Goal: Check status: Check status

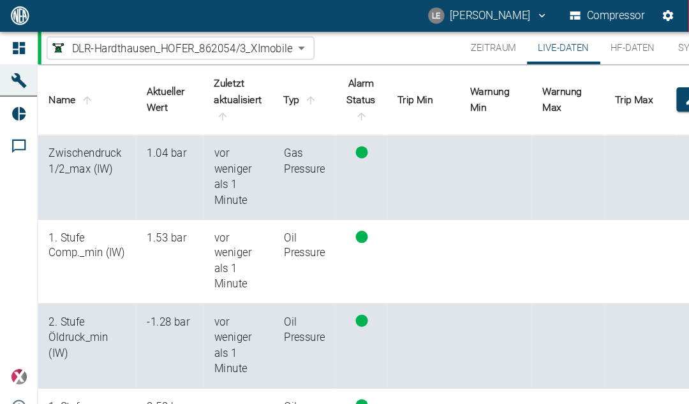
click at [471, 45] on button "Zeitraum" at bounding box center [464, 46] width 63 height 31
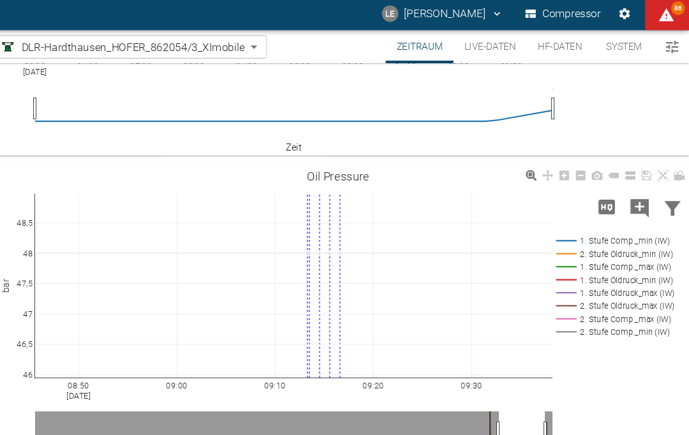
click at [660, 161] on icon at bounding box center [665, 166] width 10 height 10
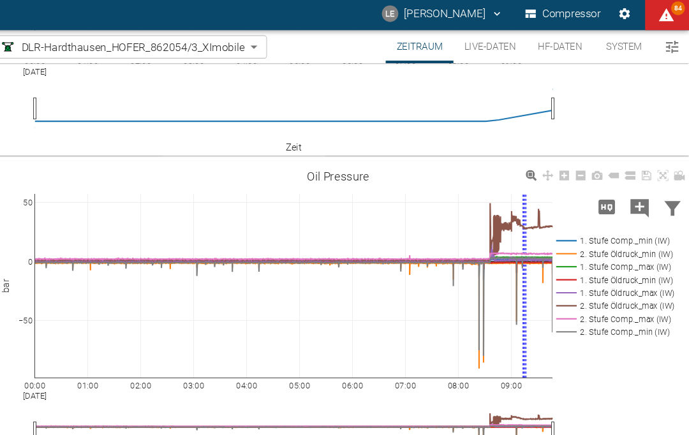
click at [660, 161] on icon at bounding box center [665, 166] width 10 height 10
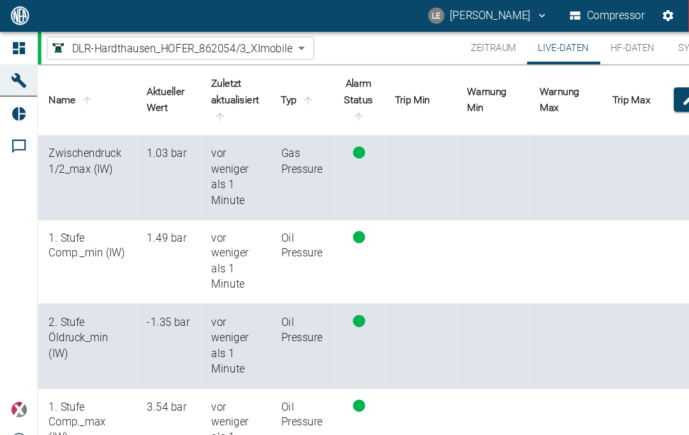
click at [531, 55] on button "Live-Daten" at bounding box center [530, 46] width 68 height 31
click at [470, 45] on button "Zeitraum" at bounding box center [464, 46] width 63 height 31
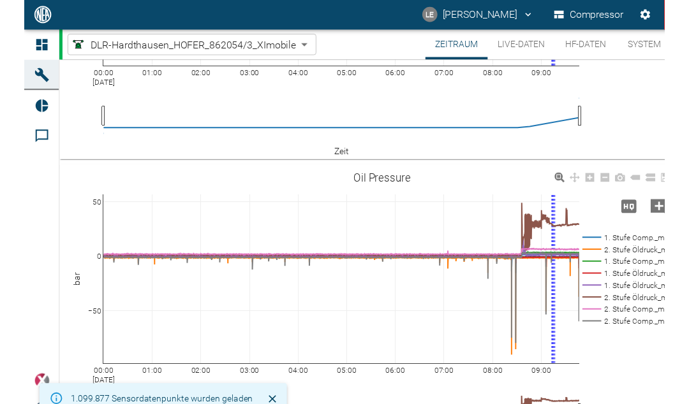
scroll to position [214, 0]
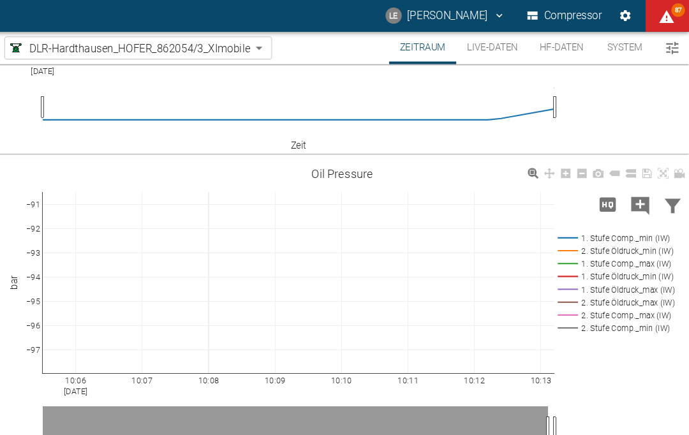
click at [660, 164] on icon at bounding box center [665, 164] width 10 height 10
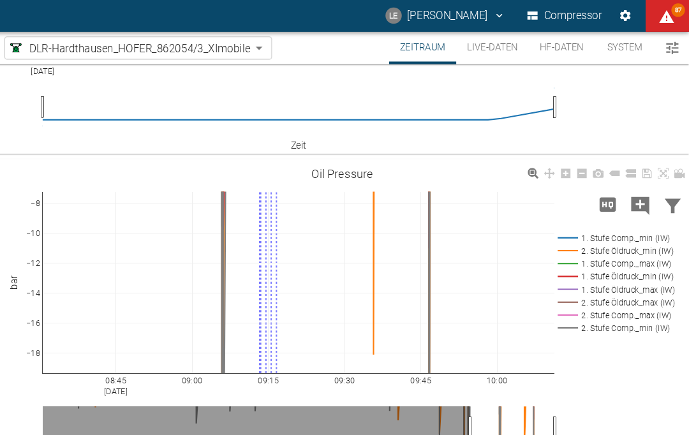
click at [660, 165] on icon at bounding box center [665, 164] width 10 height 10
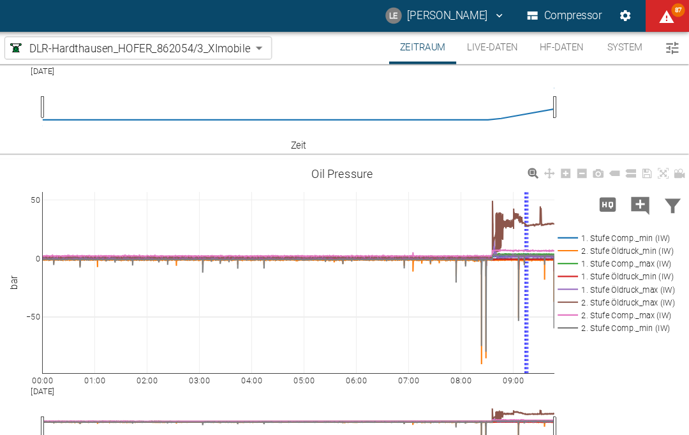
click at [635, 188] on icon "Kommentar hinzufügen" at bounding box center [643, 194] width 17 height 17
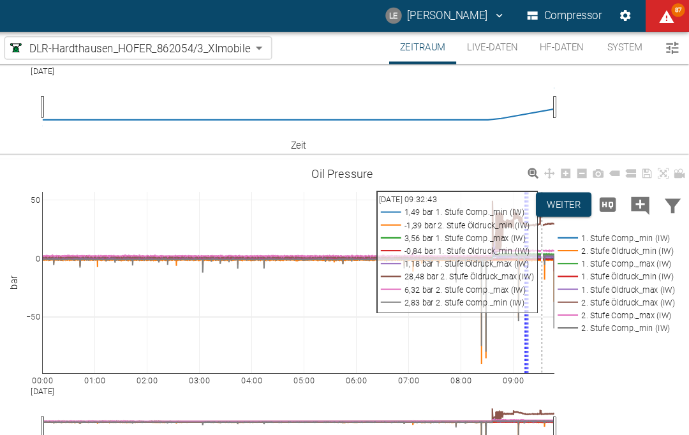
click at [483, 33] on button "Live-Daten" at bounding box center [504, 46] width 68 height 31
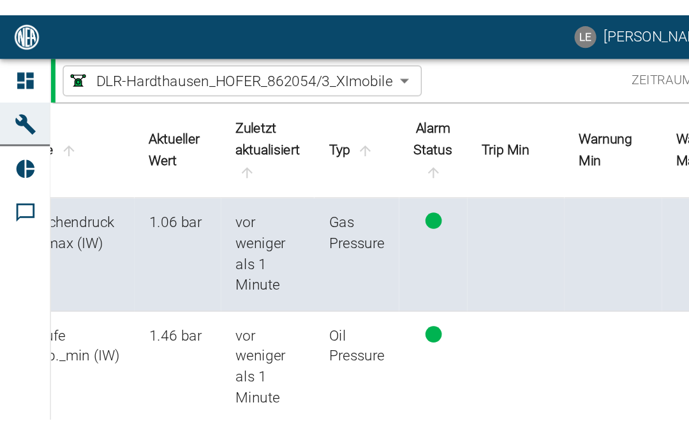
scroll to position [0, 36]
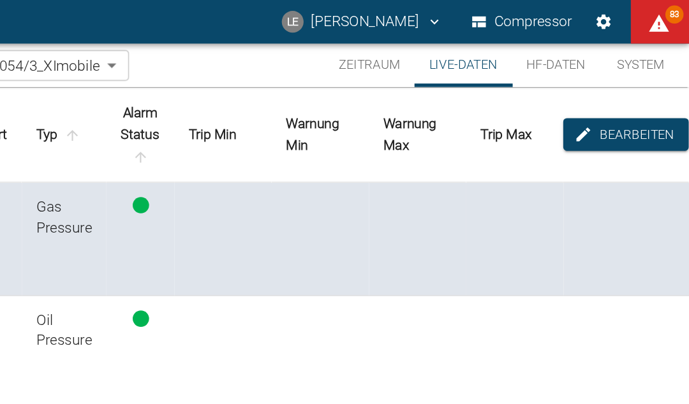
click at [433, 47] on button "Zeitraum" at bounding box center [464, 46] width 63 height 31
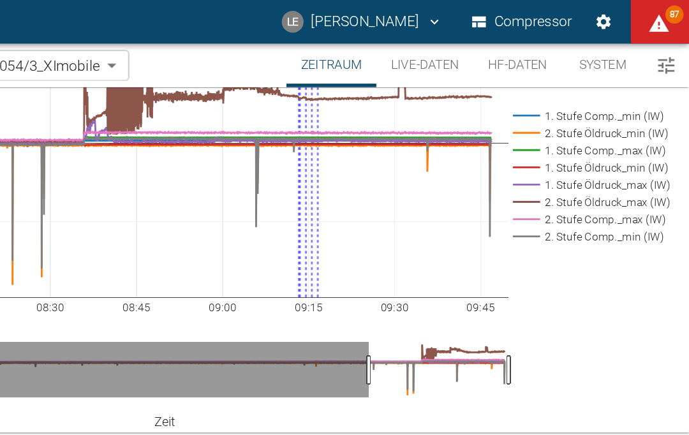
scroll to position [285, 0]
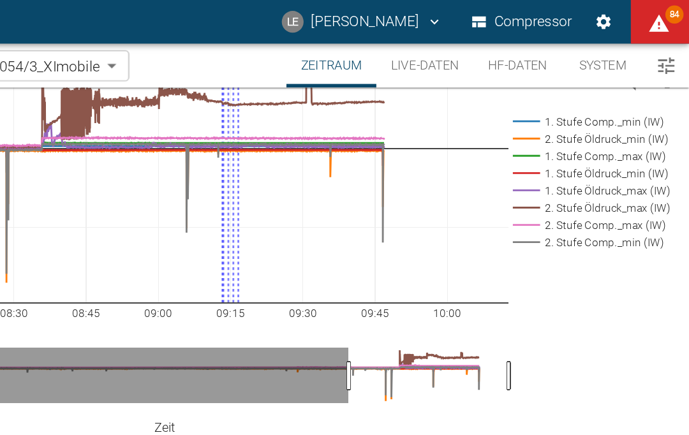
click at [514, 226] on rect at bounding box center [538, 219] width 48 height 13
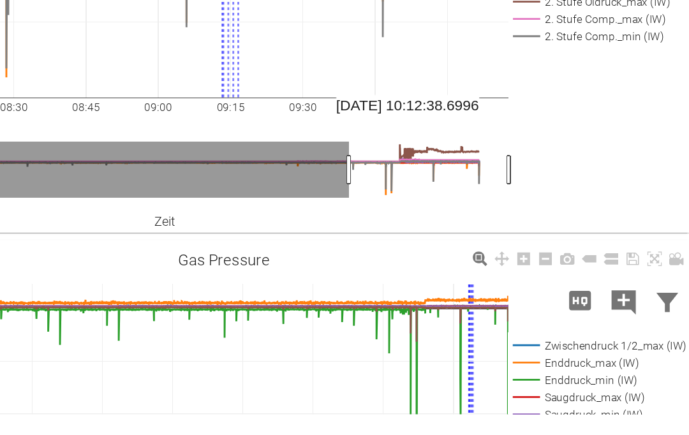
click at [425, 181] on div "08:00 [DATE] 08:15 08:30 08:45 09:00 09:15 09:30 09:45 10:00 −50 0 50 1. Stufe …" at bounding box center [362, 159] width 653 height 287
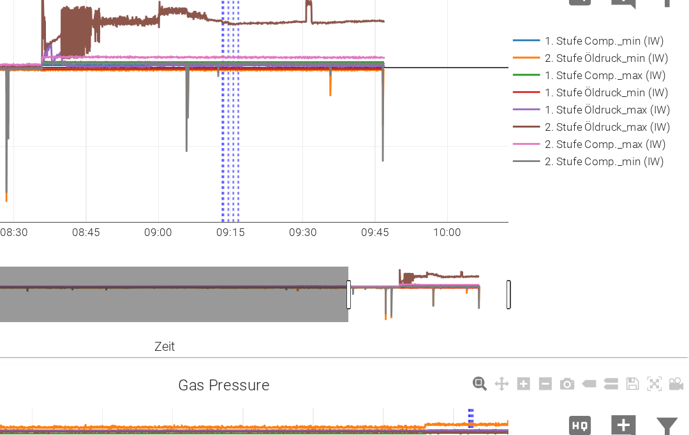
scroll to position [202, 0]
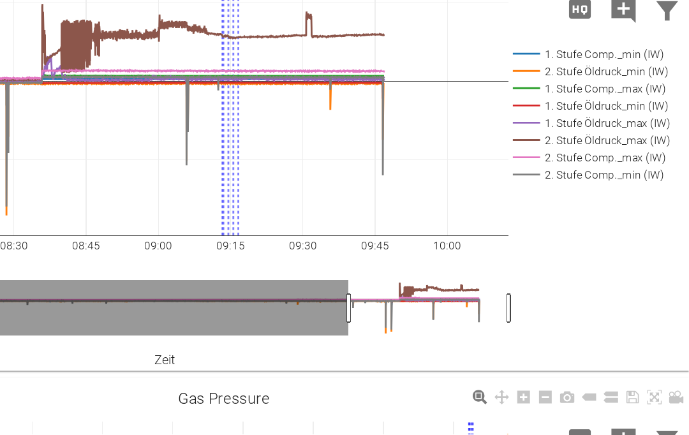
click at [660, 102] on icon at bounding box center [665, 107] width 10 height 10
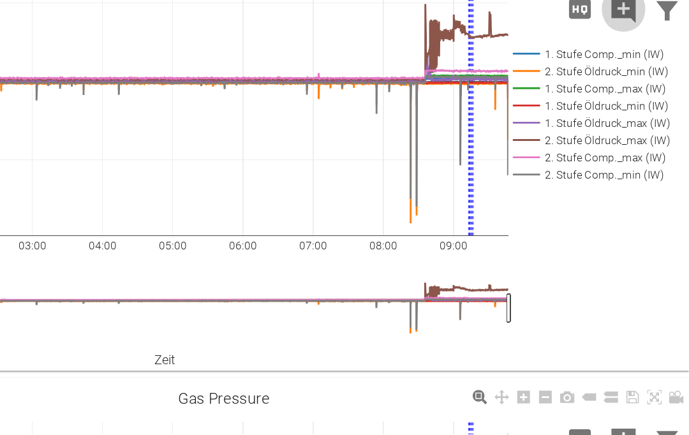
click at [633, 128] on icon "Kommentar hinzufügen" at bounding box center [643, 138] width 20 height 20
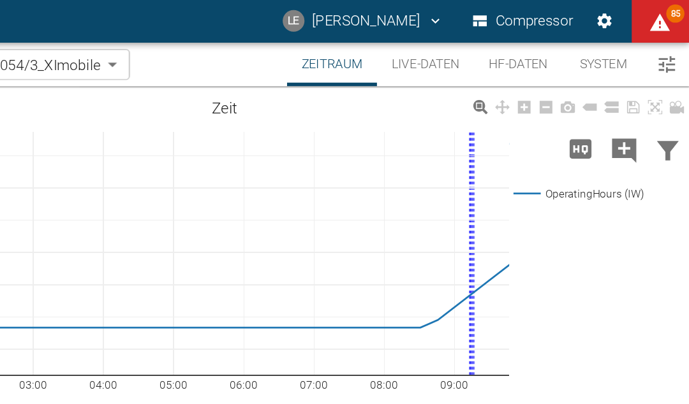
click at [470, 47] on button "Live-Daten" at bounding box center [504, 46] width 68 height 31
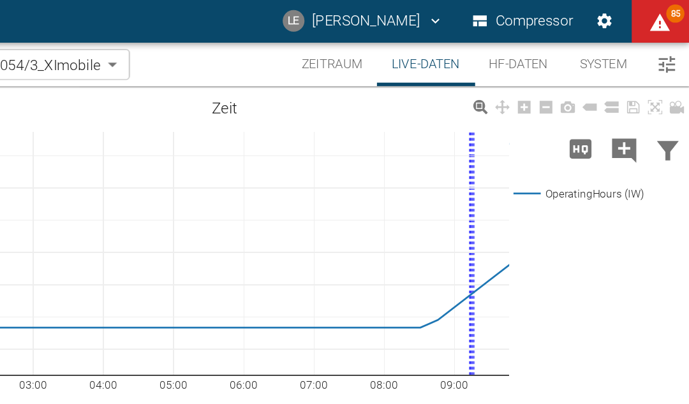
click at [470, 47] on button "Live-Daten" at bounding box center [504, 46] width 68 height 31
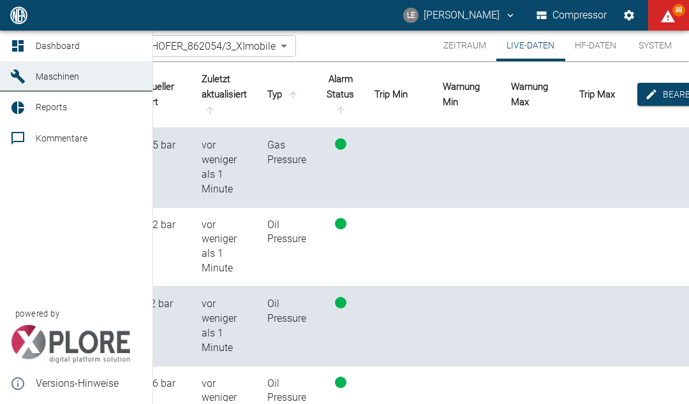
click at [93, 74] on span "Maschinen" at bounding box center [79, 76] width 86 height 15
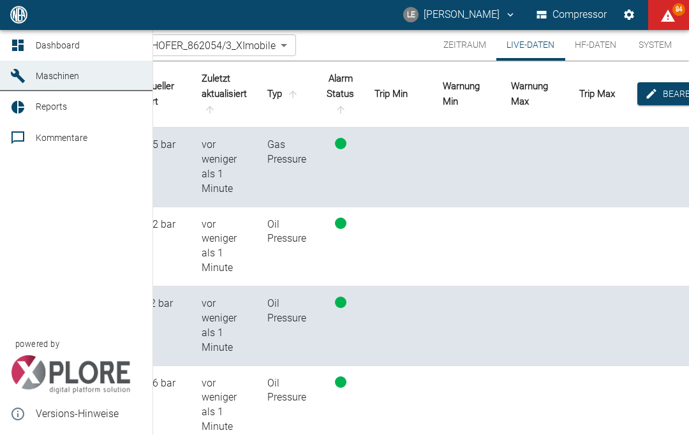
click at [67, 81] on span "Maschinen" at bounding box center [57, 76] width 43 height 10
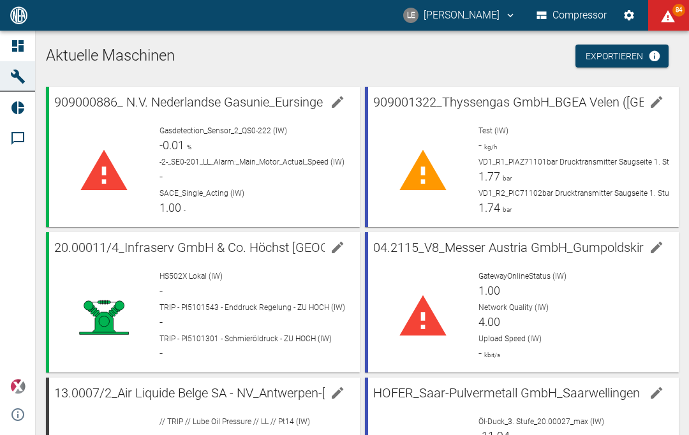
click at [462, 57] on h1 "Aktuelle Maschinen" at bounding box center [362, 56] width 633 height 20
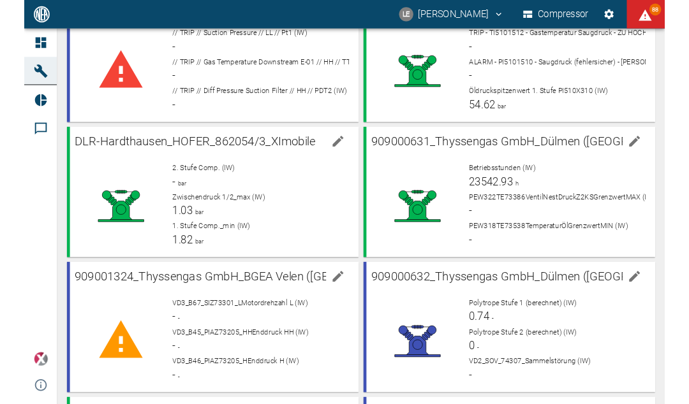
scroll to position [1119, 0]
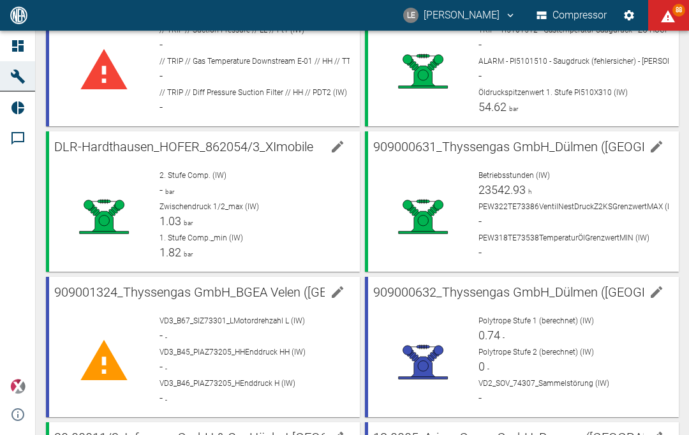
click at [300, 145] on span "DLR-Hardthausen_HOFER_862054/3_XImobile" at bounding box center [183, 146] width 259 height 15
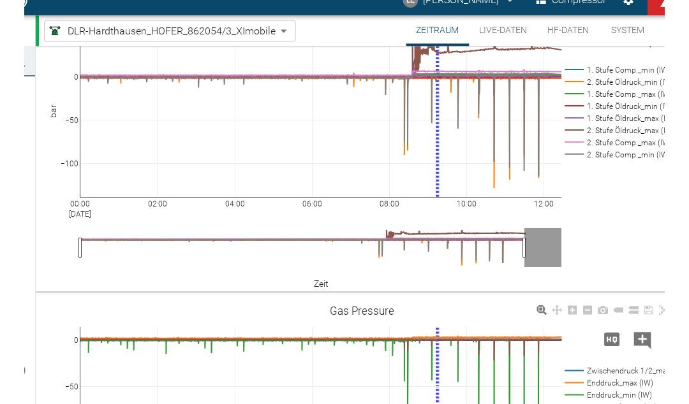
scroll to position [293, 0]
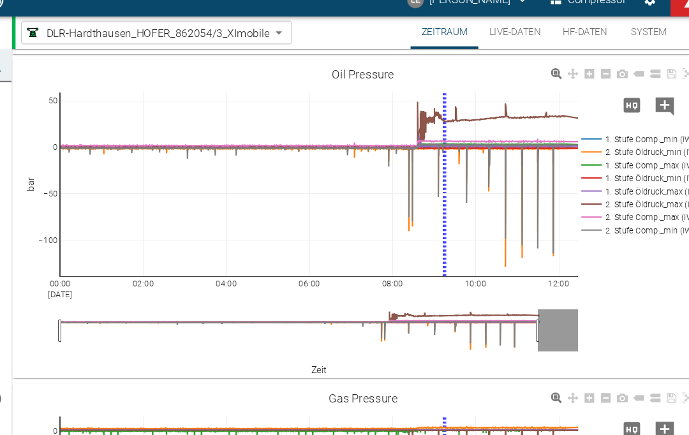
click at [537, 79] on icon at bounding box center [542, 84] width 10 height 10
click at [463, 76] on div "00:00 Sep 19, 2025 02:00 04:00 06:00 08:00 10:00 12:00 −100 −50 0 50 1. Stufe C…" at bounding box center [362, 219] width 653 height 287
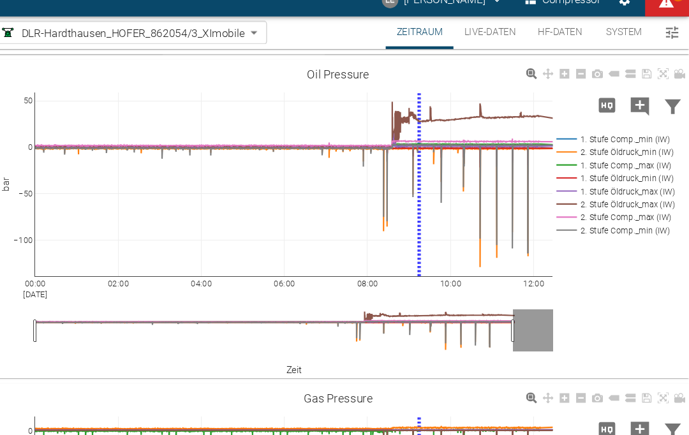
click at [660, 79] on icon at bounding box center [665, 84] width 10 height 10
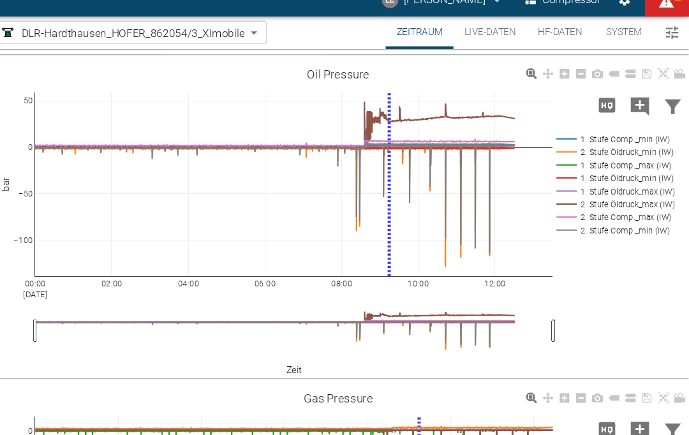
click at [470, 31] on button "Live-Daten" at bounding box center [504, 46] width 68 height 31
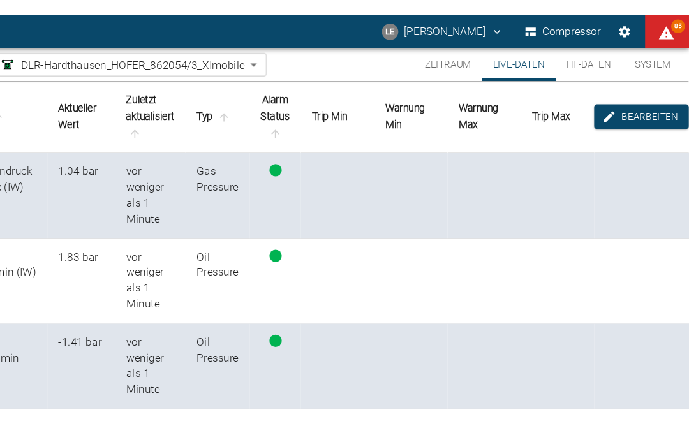
scroll to position [0, 40]
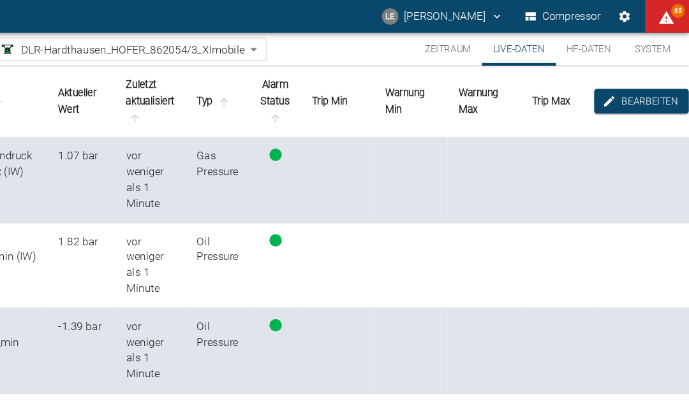
click at [433, 41] on button "Zeitraum" at bounding box center [464, 46] width 63 height 31
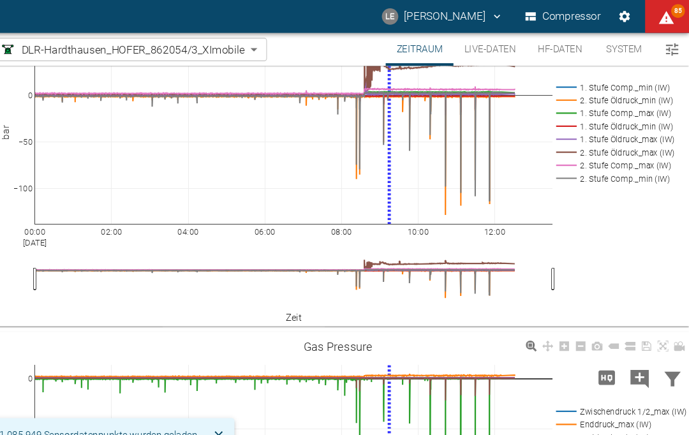
scroll to position [287, 0]
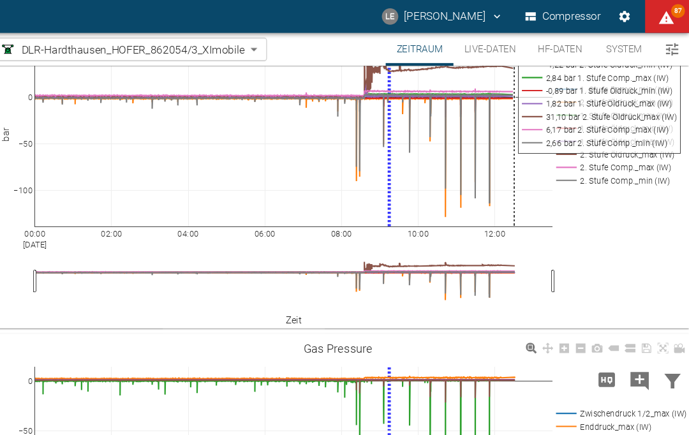
click at [559, 297] on div "00:00 Sep 19, 2025 02:00 04:00 06:00 08:00 10:00 12:00 −100 −50 0 50 1. Stufe C…" at bounding box center [362, 157] width 653 height 287
click at [586, 289] on div "00:00 Sep 19, 2025 02:00 04:00 06:00 08:00 10:00 12:00 −100 −50 0 50 1. Stufe C…" at bounding box center [362, 157] width 653 height 287
